Goal: Task Accomplishment & Management: Use online tool/utility

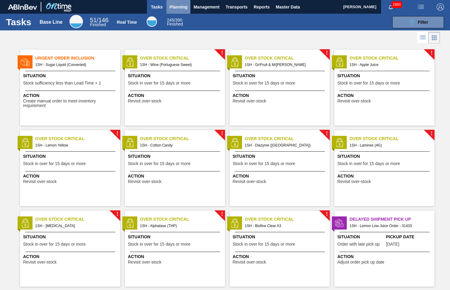
click at [174, 7] on span "Planning" at bounding box center [178, 6] width 18 height 7
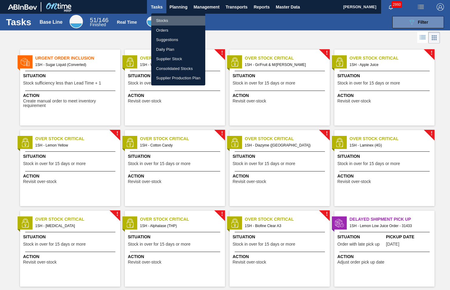
click at [164, 21] on li "Stocks" at bounding box center [178, 21] width 54 height 10
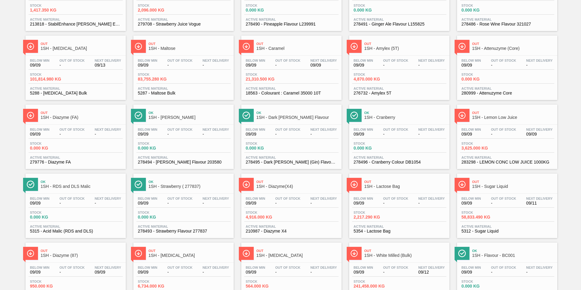
scroll to position [182, 0]
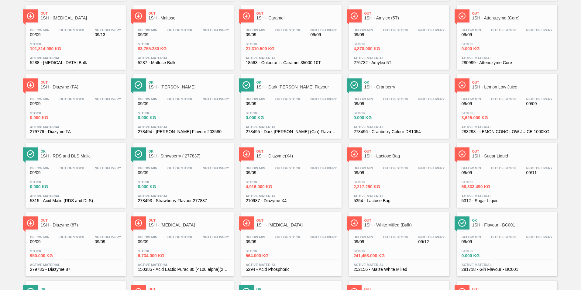
click at [277, 155] on span "1SH - Diazyme(X4)" at bounding box center [297, 156] width 82 height 5
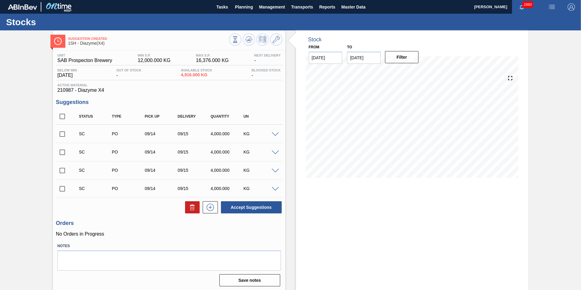
click at [64, 189] on input "checkbox" at bounding box center [62, 188] width 13 height 13
click at [250, 212] on button "Accept Suggestions" at bounding box center [251, 207] width 61 height 12
checkbox input "false"
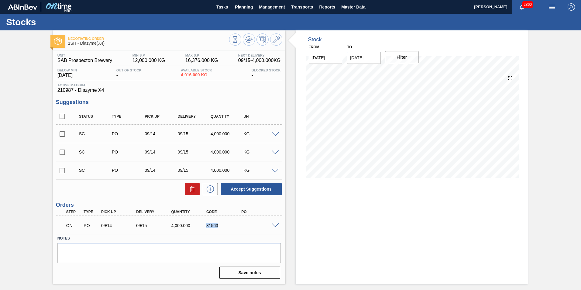
drag, startPoint x: 206, startPoint y: 226, endPoint x: 222, endPoint y: 226, distance: 16.7
click at [222, 226] on div "31563" at bounding box center [224, 225] width 39 height 5
copy div "31563"
